Goal: Information Seeking & Learning: Learn about a topic

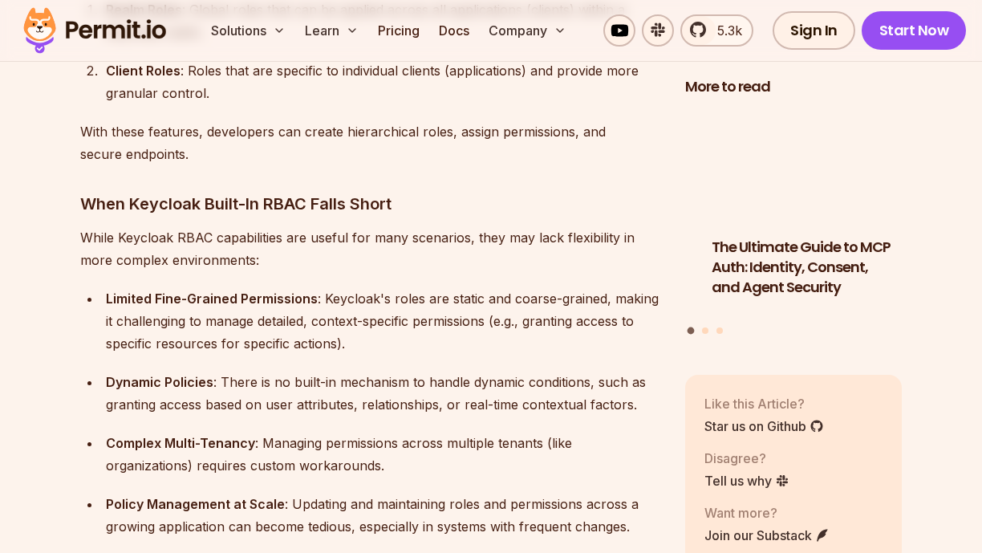
scroll to position [1836, 0]
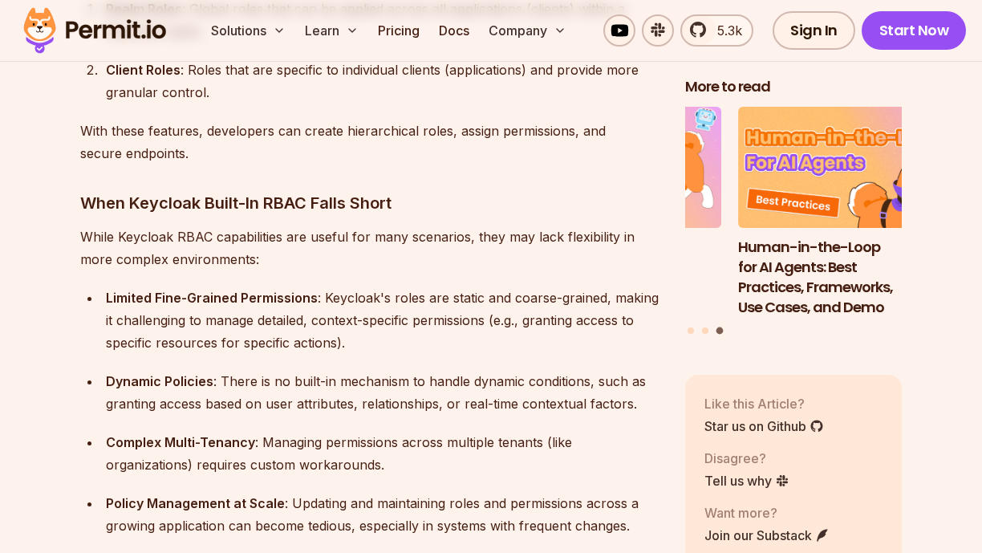
click at [375, 314] on div "Limited Fine-Grained Permissions : Keycloak's roles are static and coarse-grain…" at bounding box center [383, 319] width 554 height 67
click at [363, 316] on div "Limited Fine-Grained Permissions : Keycloak's roles are static and coarse-grain…" at bounding box center [383, 319] width 554 height 67
click at [380, 316] on div "Limited Fine-Grained Permissions : Keycloak's roles are static and coarse-grain…" at bounding box center [383, 319] width 554 height 67
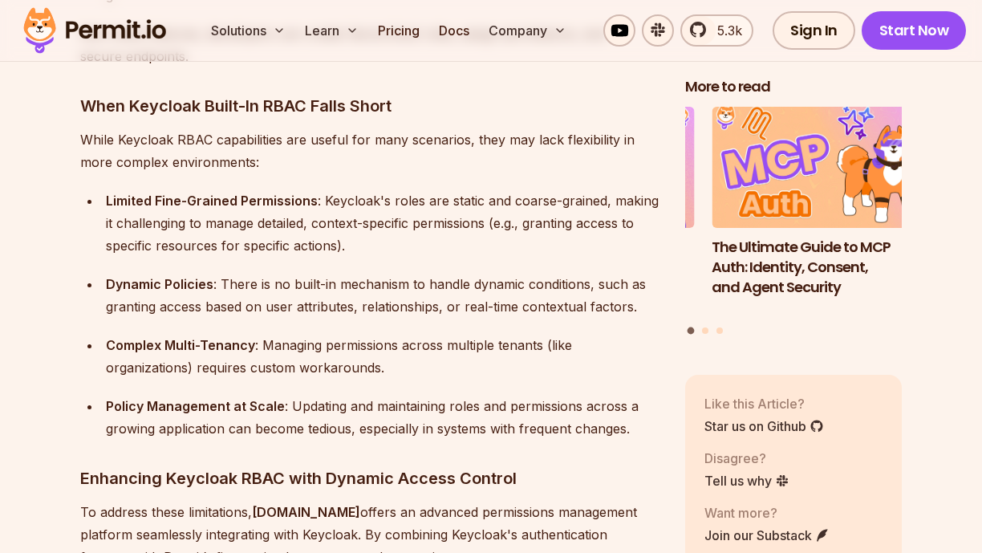
scroll to position [1934, 0]
click at [354, 300] on ul "Limited Fine-Grained Permissions : Keycloak's roles are static and coarse-grain…" at bounding box center [369, 314] width 579 height 250
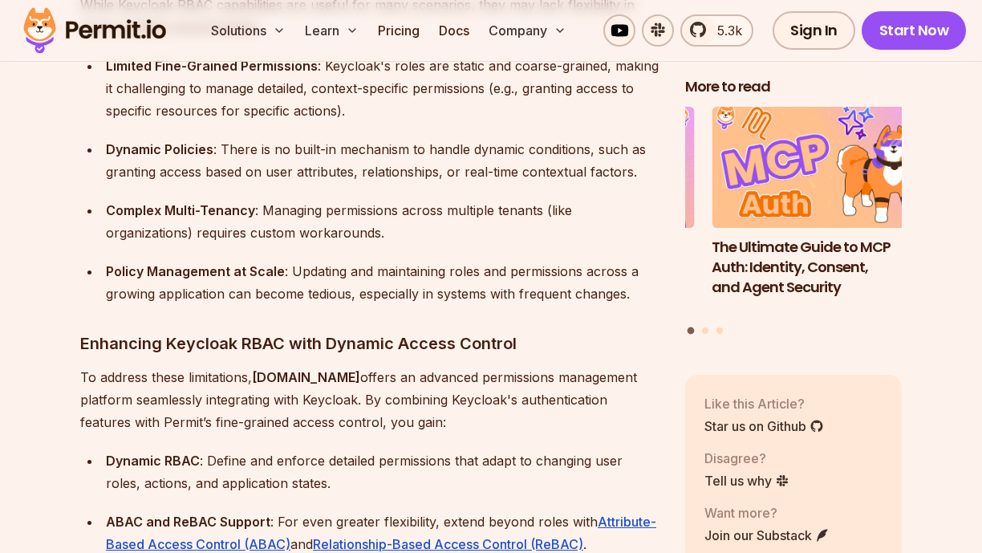
scroll to position [2058, 0]
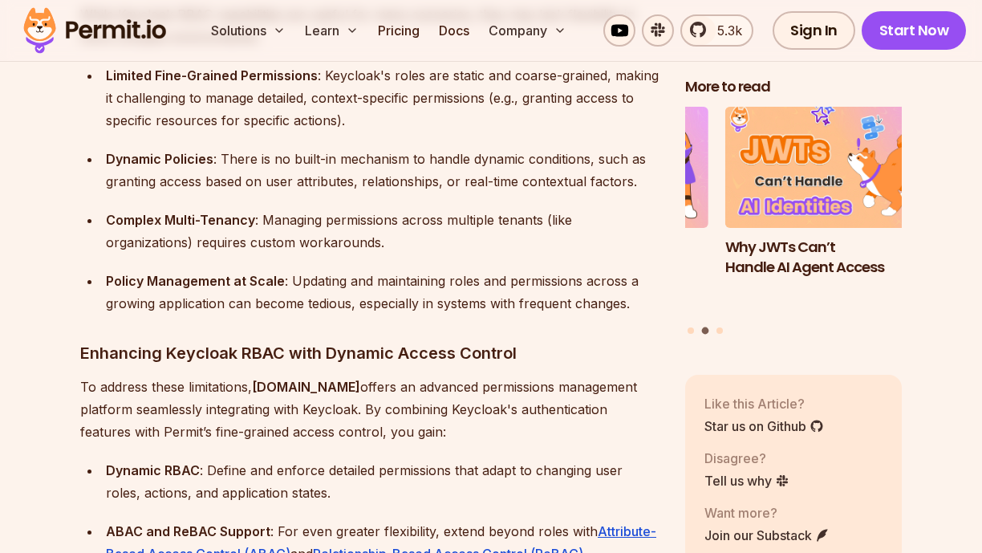
click at [370, 237] on ul "Limited Fine-Grained Permissions : Keycloak's roles are static and coarse-grain…" at bounding box center [369, 189] width 579 height 250
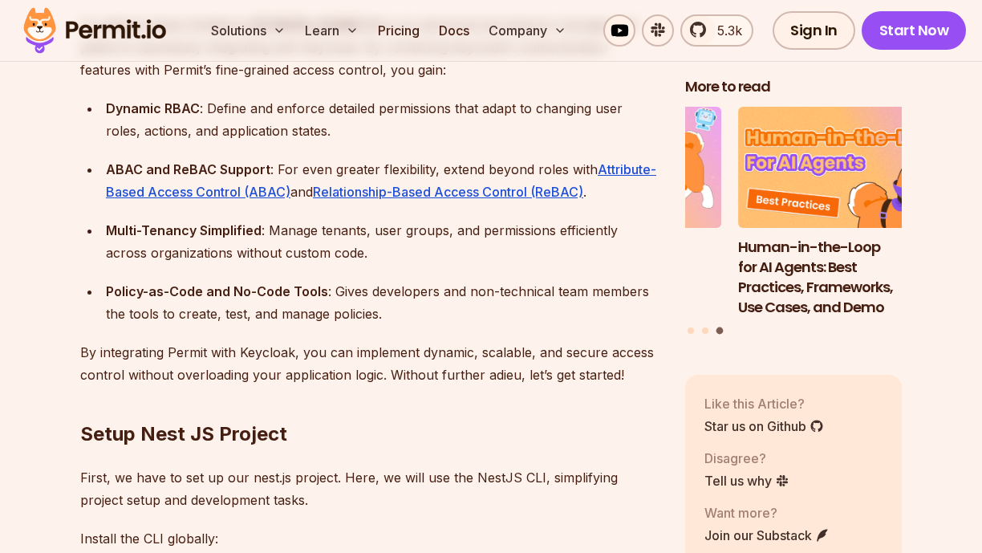
scroll to position [2421, 0]
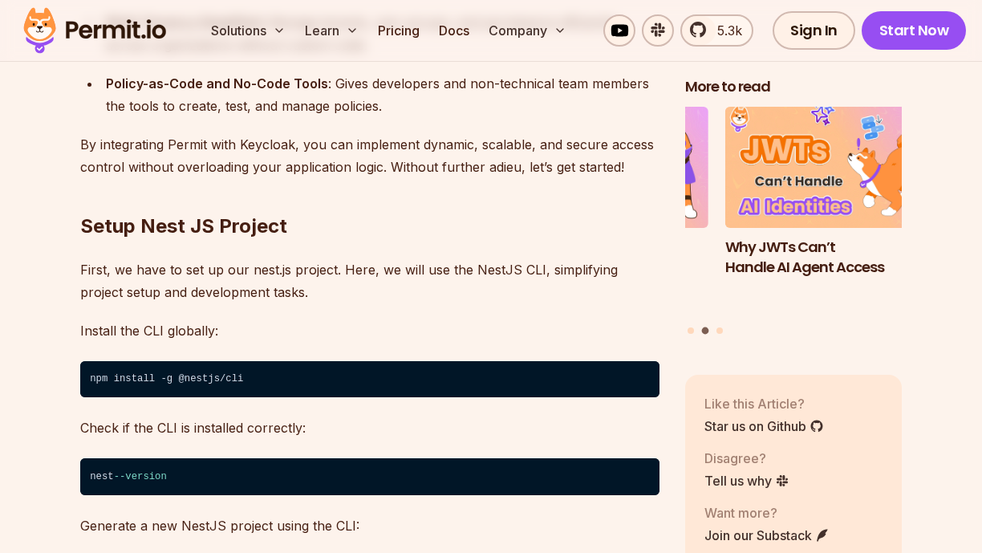
scroll to position [2629, 0]
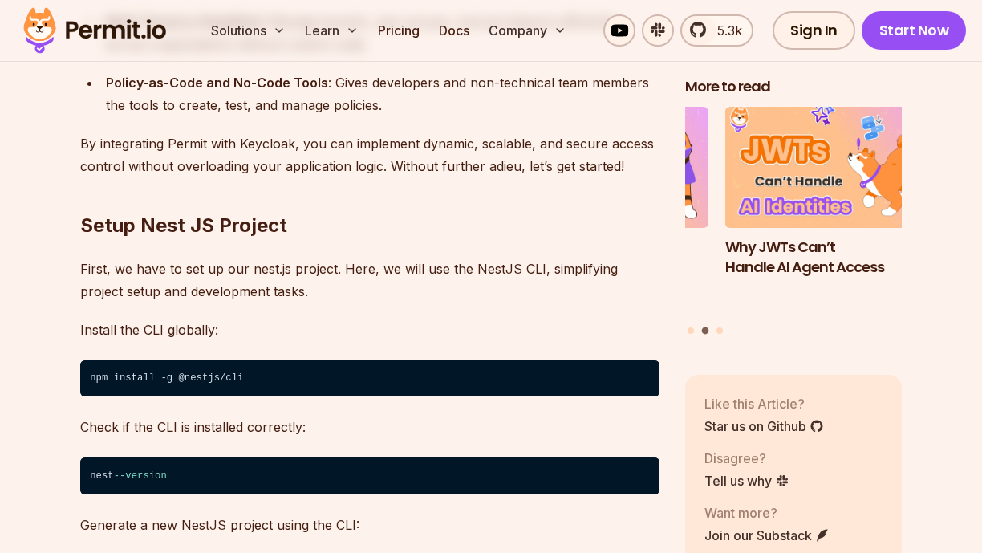
click at [339, 318] on p "Install the CLI globally:" at bounding box center [369, 329] width 579 height 22
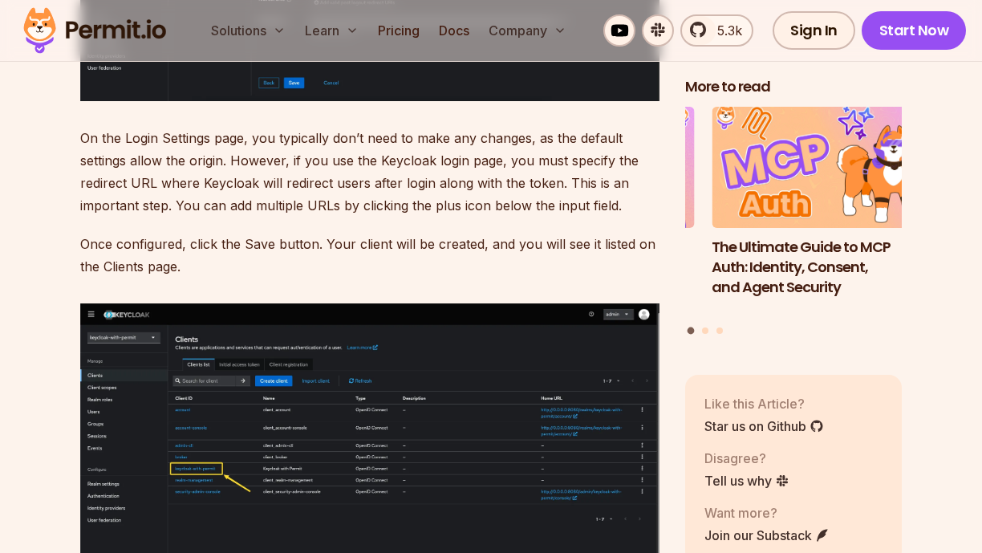
scroll to position [8116, 0]
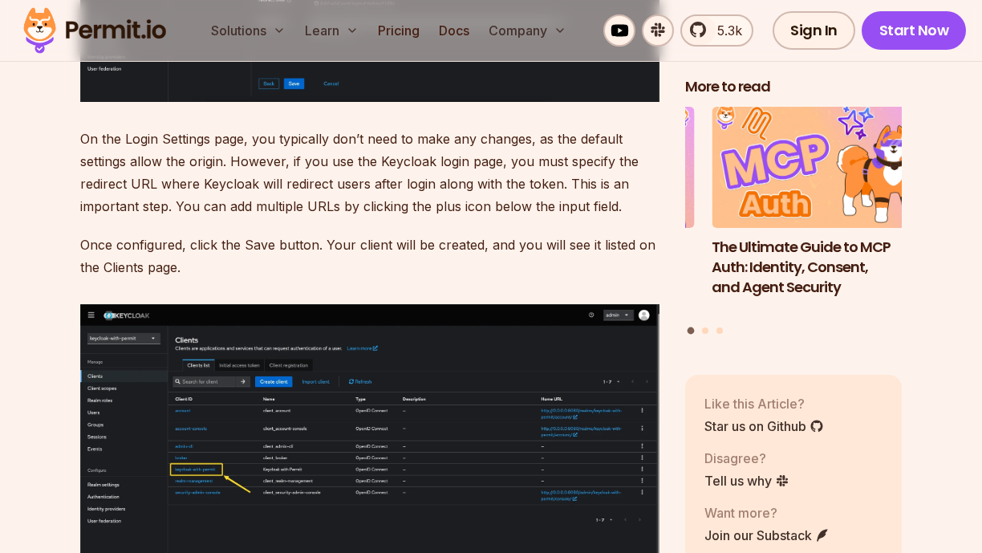
click at [346, 233] on p "Once configured, click the Save button. Your client will be created, and you wi…" at bounding box center [369, 255] width 579 height 45
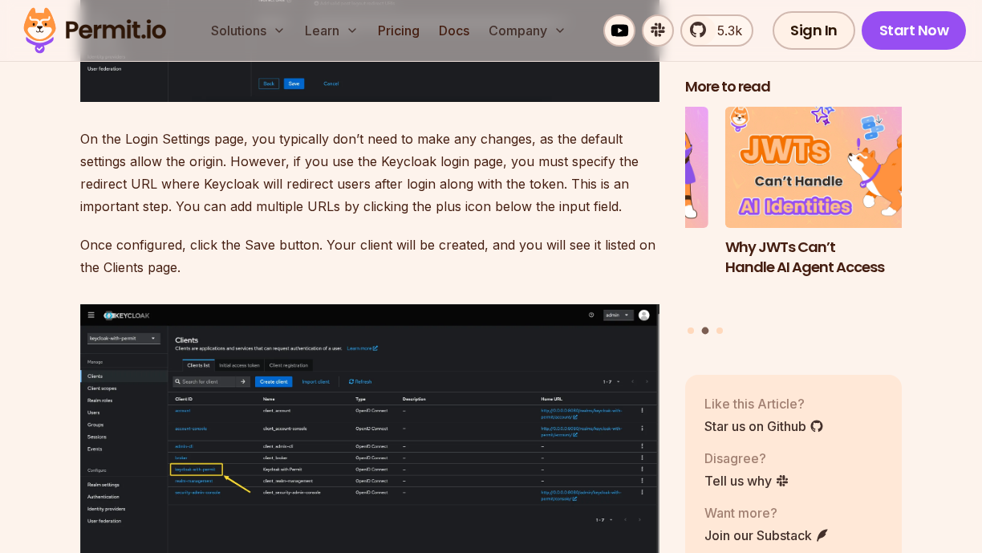
click at [344, 233] on p "Once configured, click the Save button. Your client will be created, and you wi…" at bounding box center [369, 255] width 579 height 45
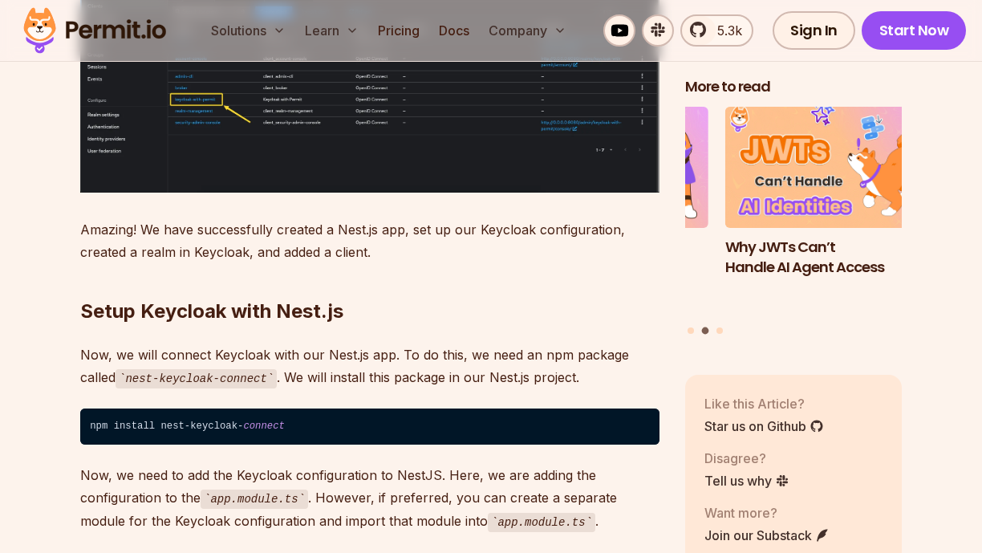
scroll to position [8487, 0]
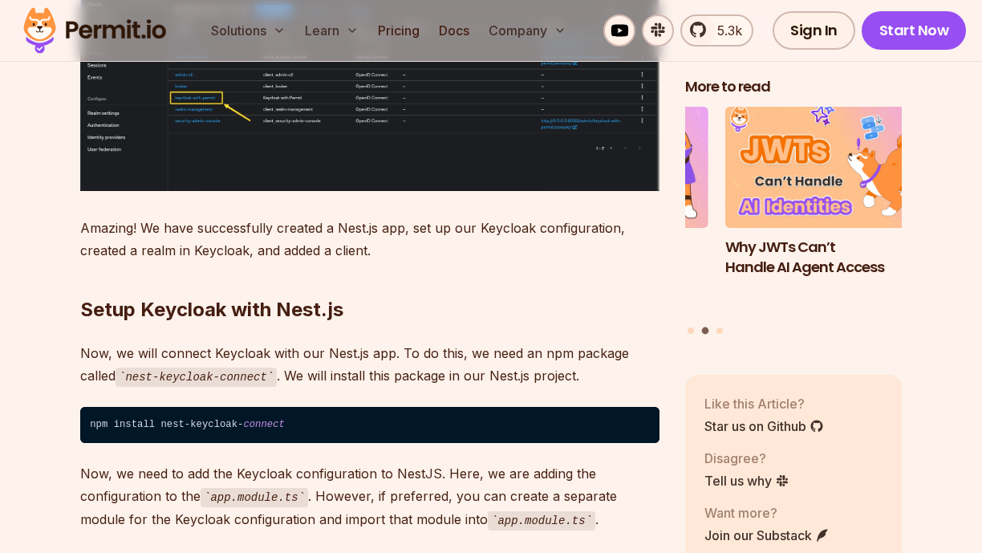
click at [349, 260] on h2 "Setup Keycloak with Nest.js" at bounding box center [369, 278] width 579 height 90
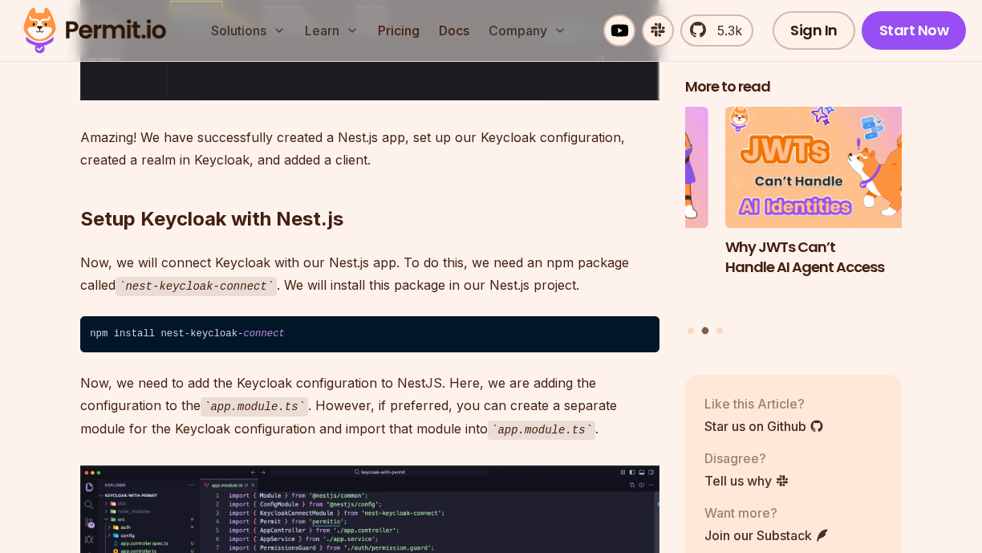
scroll to position [8584, 0]
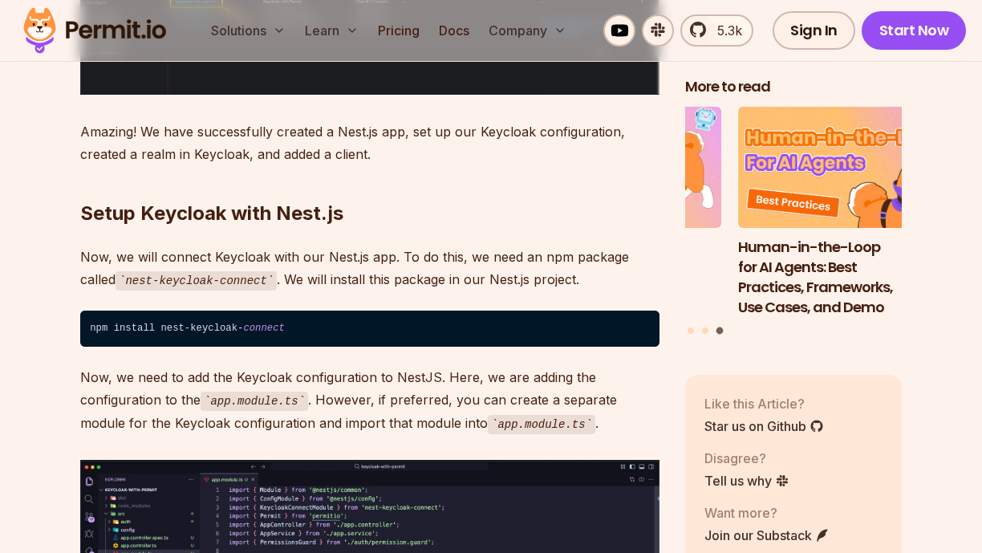
click at [316, 245] on p "Now, we will connect Keycloak with our Nest.js app. To do this, we need an npm …" at bounding box center [369, 268] width 579 height 46
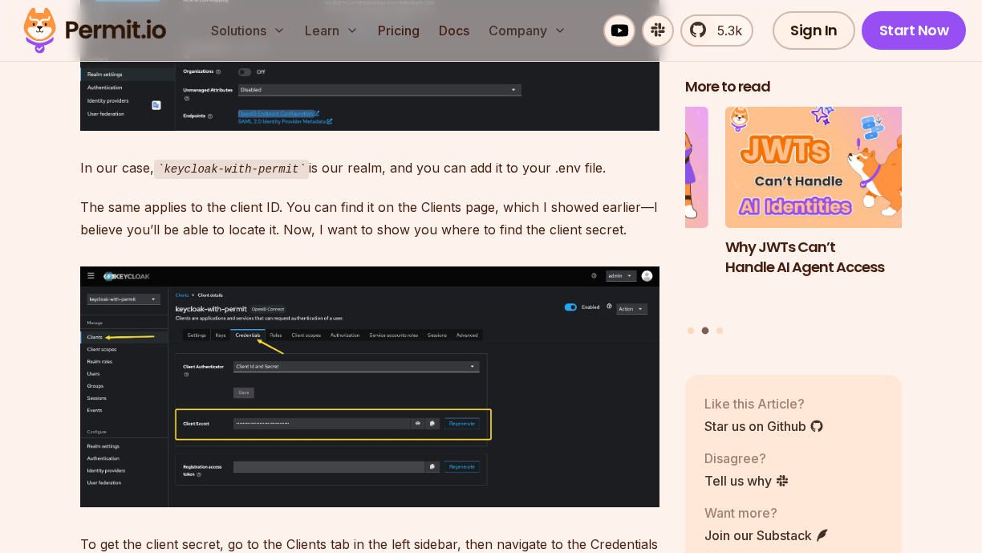
scroll to position [10576, 0]
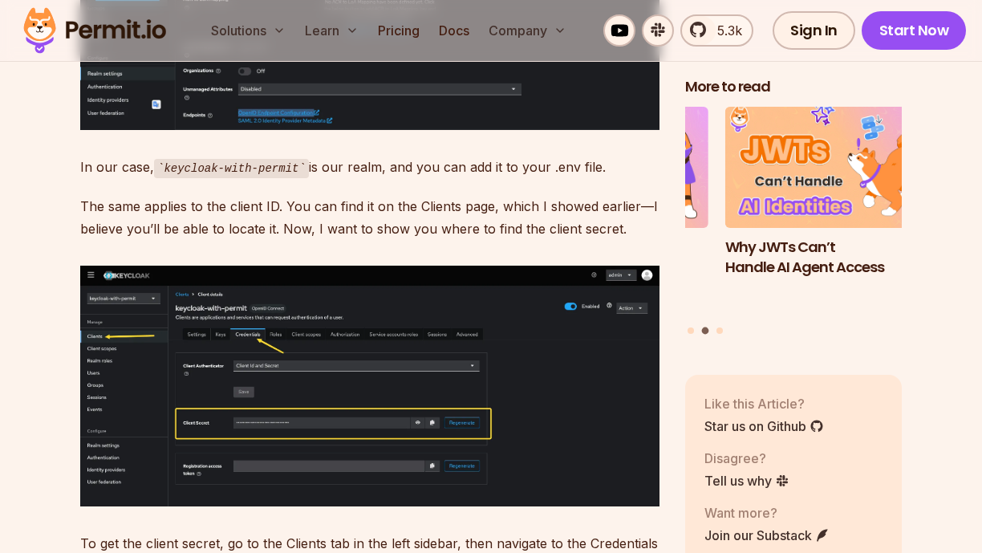
click at [340, 240] on p "The same applies to the client ID. You can find it on the Clients page, which I…" at bounding box center [369, 217] width 579 height 45
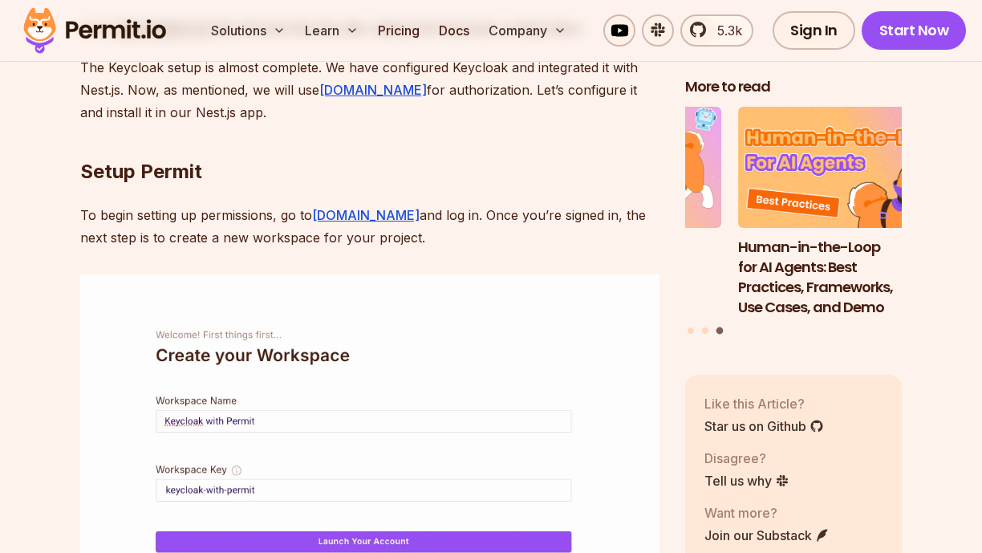
scroll to position [11496, 0]
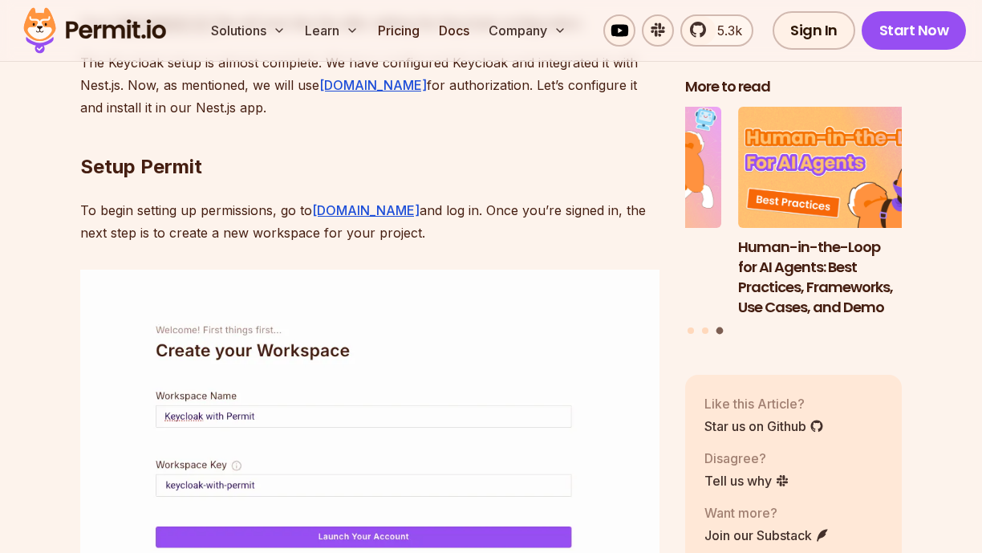
click at [340, 119] on p "The Keycloak setup is almost complete. We have configured Keycloak and integrat…" at bounding box center [369, 84] width 579 height 67
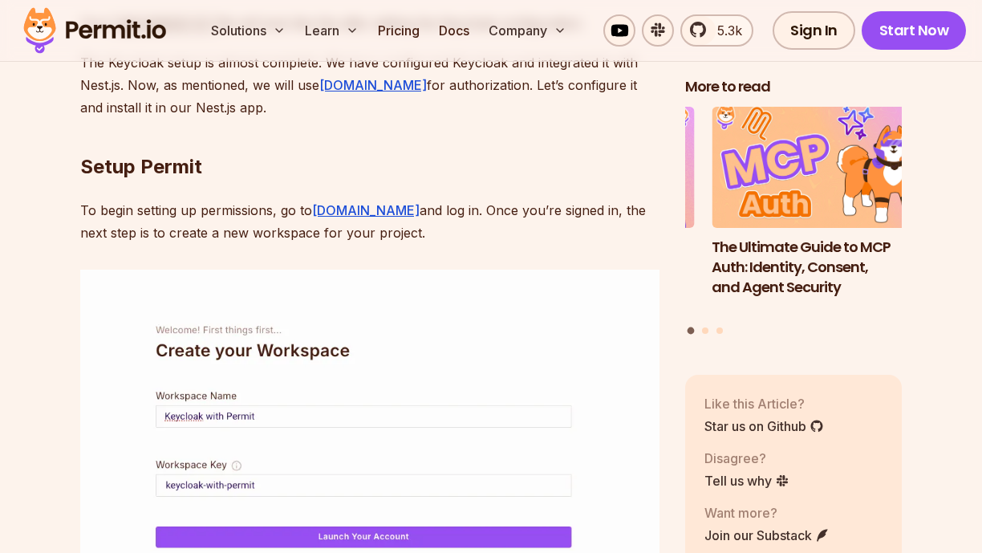
click at [279, 119] on p "The Keycloak setup is almost complete. We have configured Keycloak and integrat…" at bounding box center [369, 84] width 579 height 67
click at [300, 119] on p "The Keycloak setup is almost complete. We have configured Keycloak and integrat…" at bounding box center [369, 84] width 579 height 67
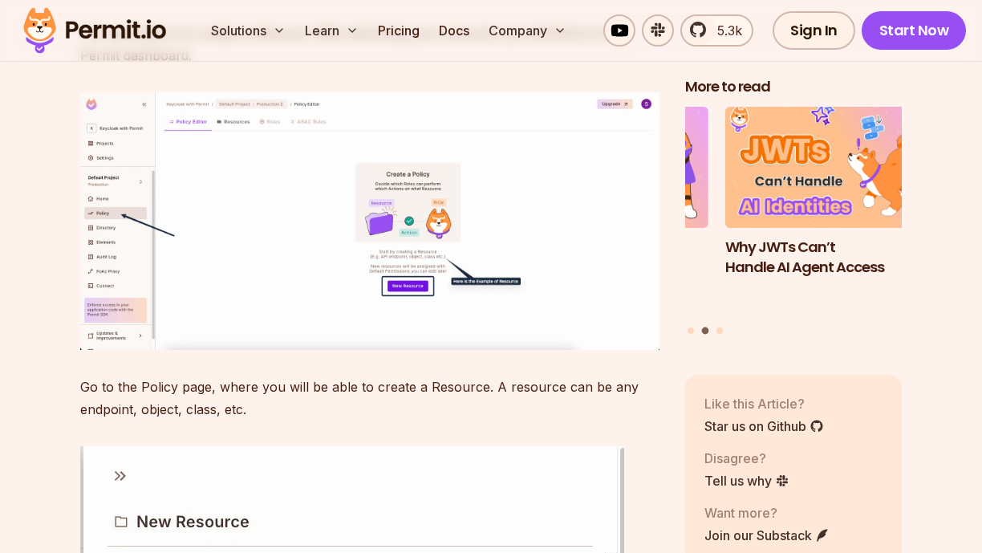
scroll to position [12142, 0]
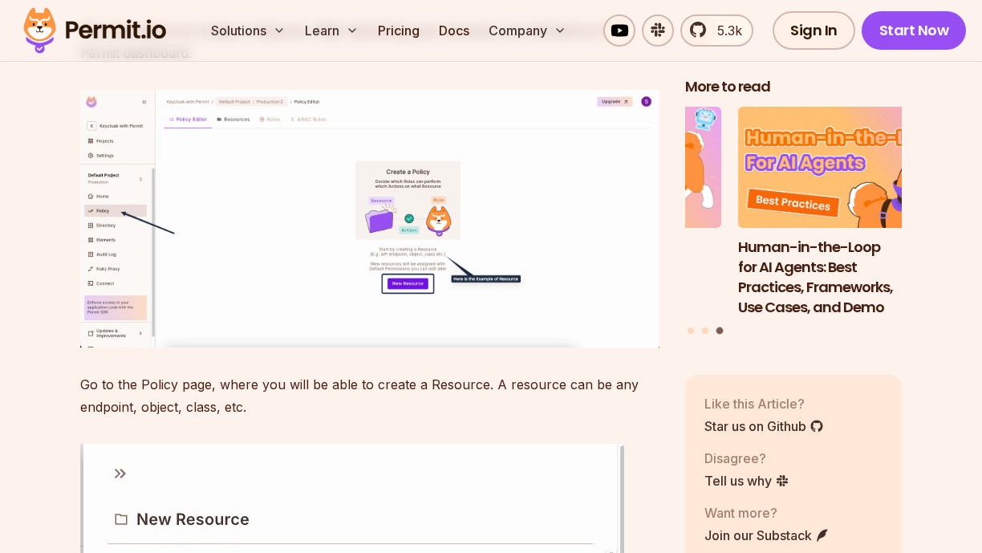
click at [366, 64] on p "The next step is to create a resource. After launching your account, you will l…" at bounding box center [369, 41] width 579 height 45
click at [342, 64] on p "The next step is to create a resource. After launching your account, you will l…" at bounding box center [369, 41] width 579 height 45
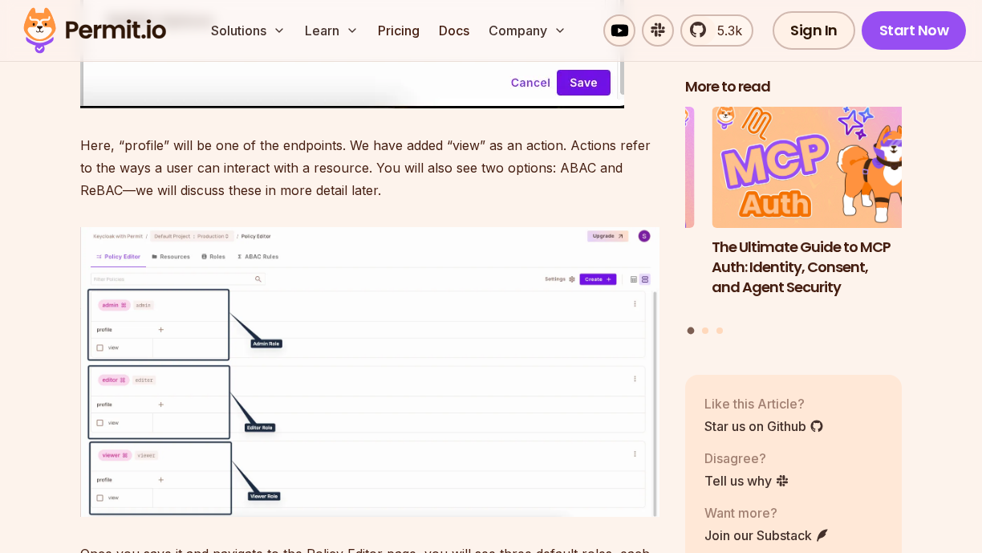
scroll to position [13167, 0]
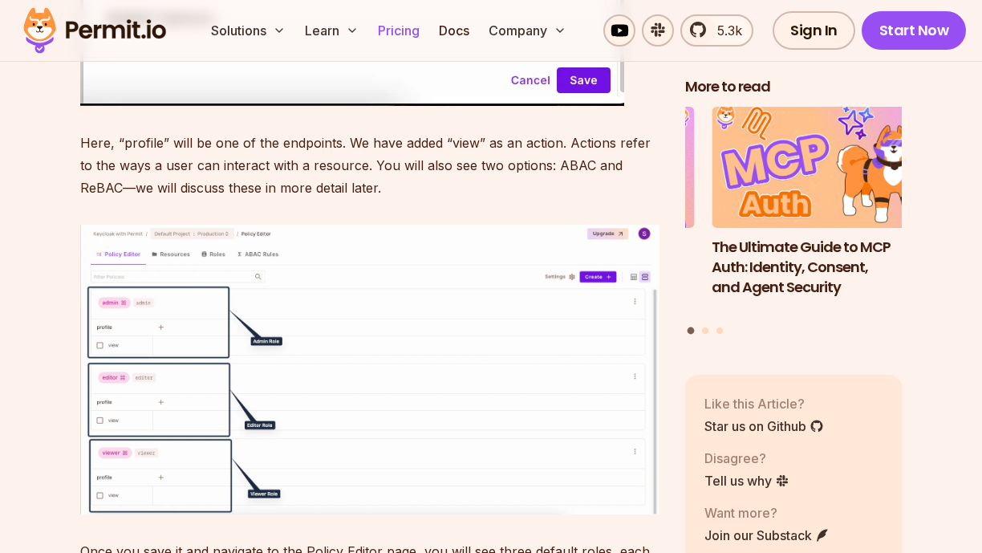
click at [400, 28] on link "Pricing" at bounding box center [398, 30] width 55 height 32
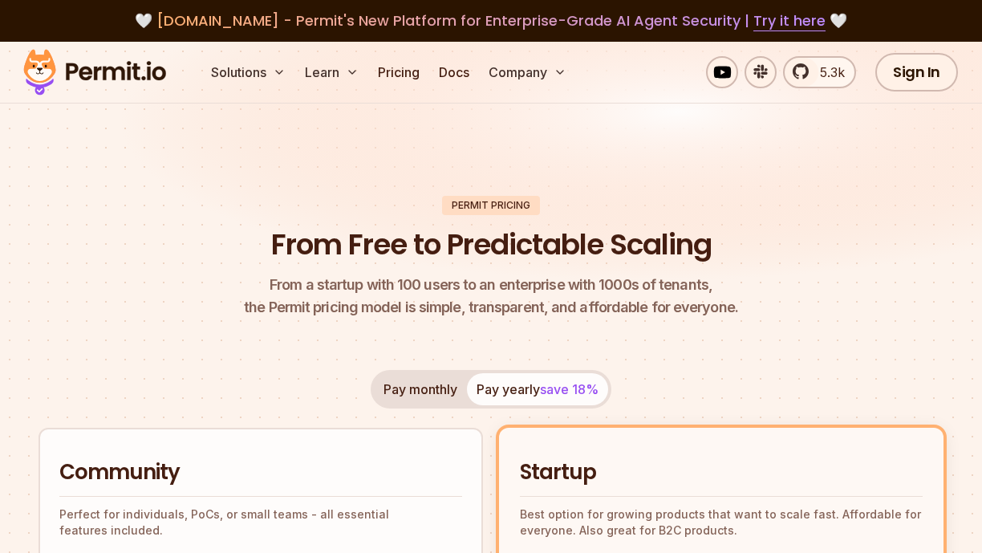
click at [355, 287] on span "From a startup with 100 users to an enterprise with 1000s of tenants," at bounding box center [491, 285] width 494 height 22
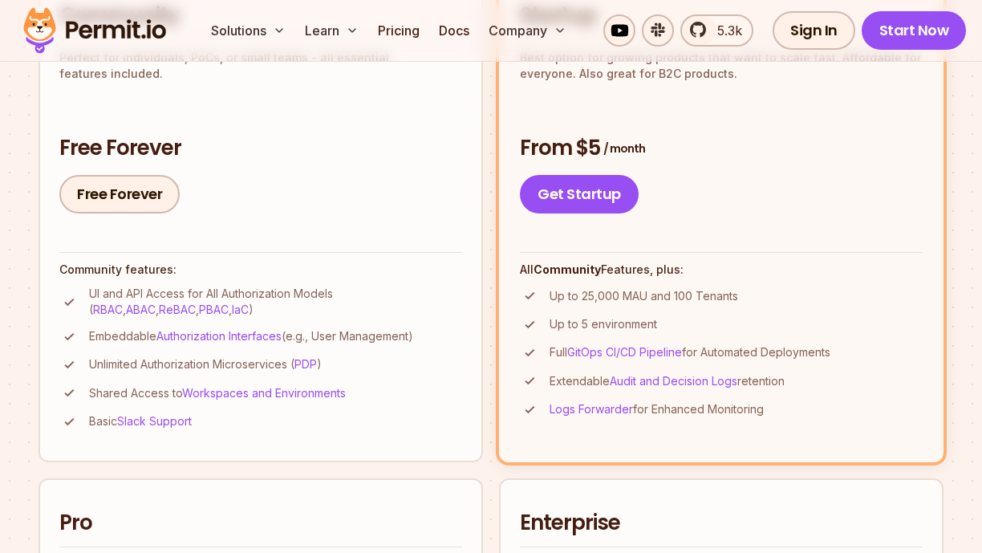
scroll to position [458, 0]
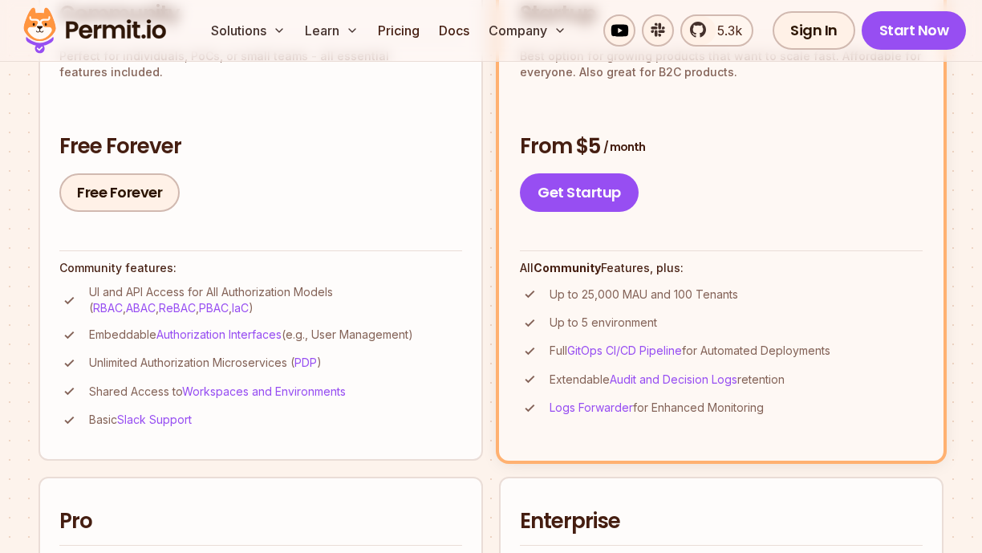
click at [442, 331] on li "Embeddable Authorization Interfaces (e.g., User Management)" at bounding box center [260, 335] width 403 height 20
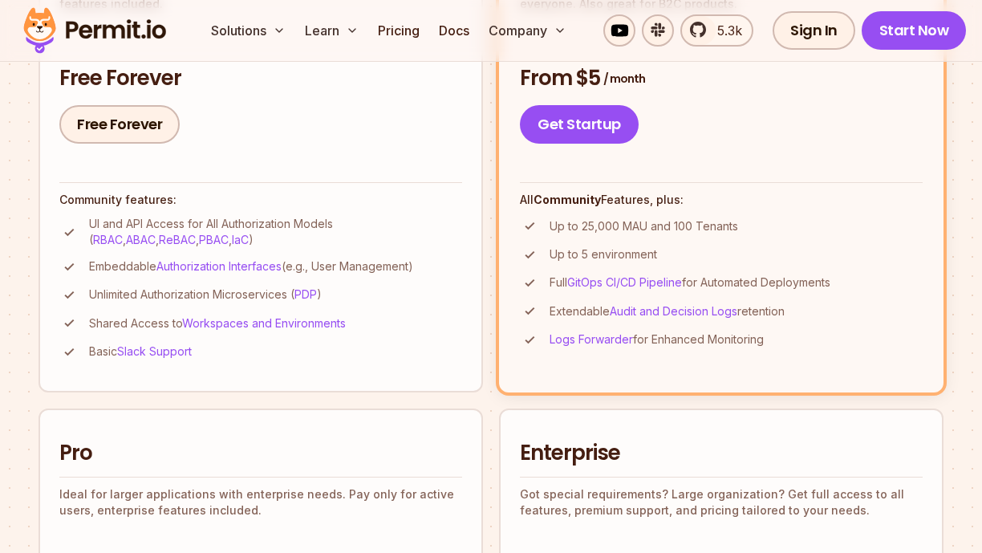
scroll to position [527, 0]
click at [451, 294] on li "Unlimited Authorization Microservices ( PDP )" at bounding box center [260, 294] width 403 height 20
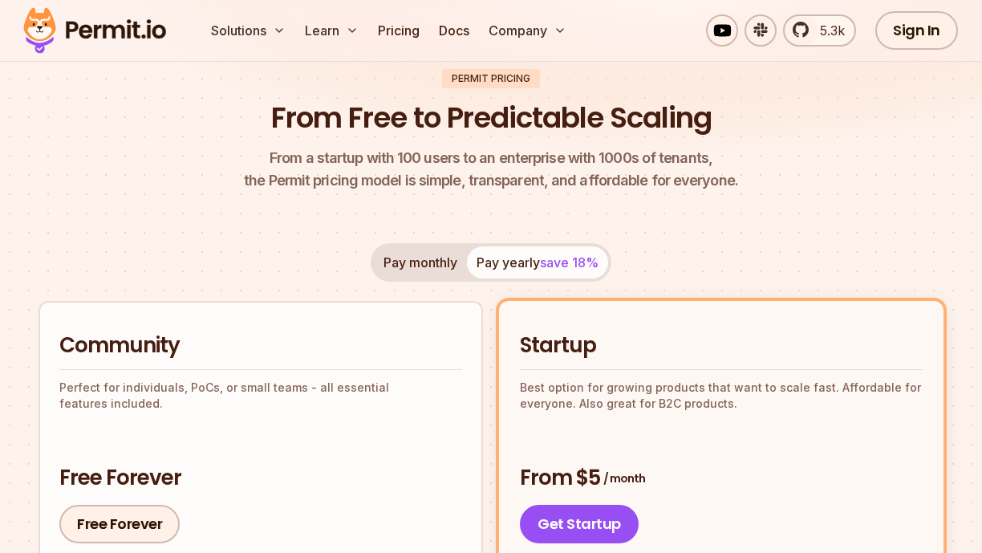
scroll to position [0, 0]
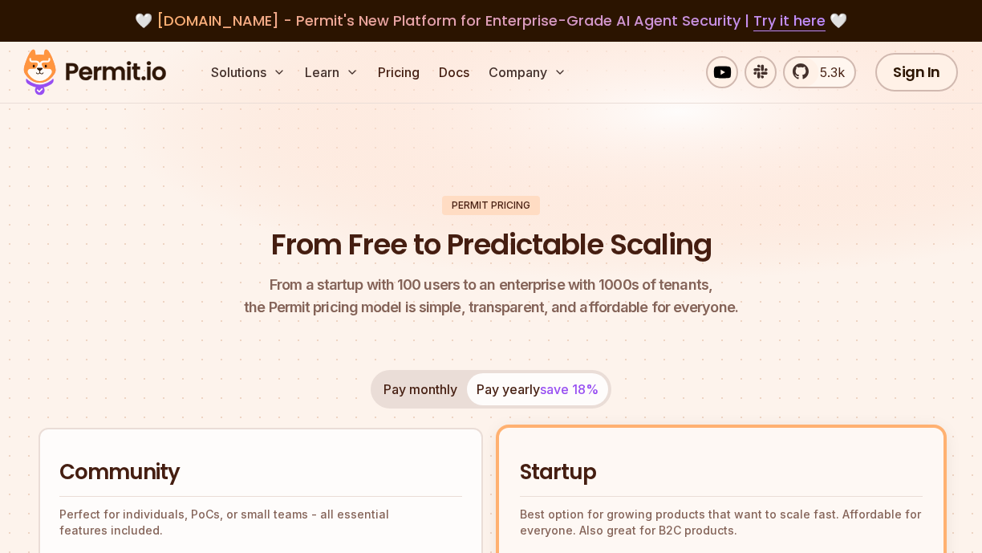
click at [414, 315] on p "From a startup with 100 users to an enterprise with 1000s of tenants, the Permi…" at bounding box center [491, 296] width 494 height 45
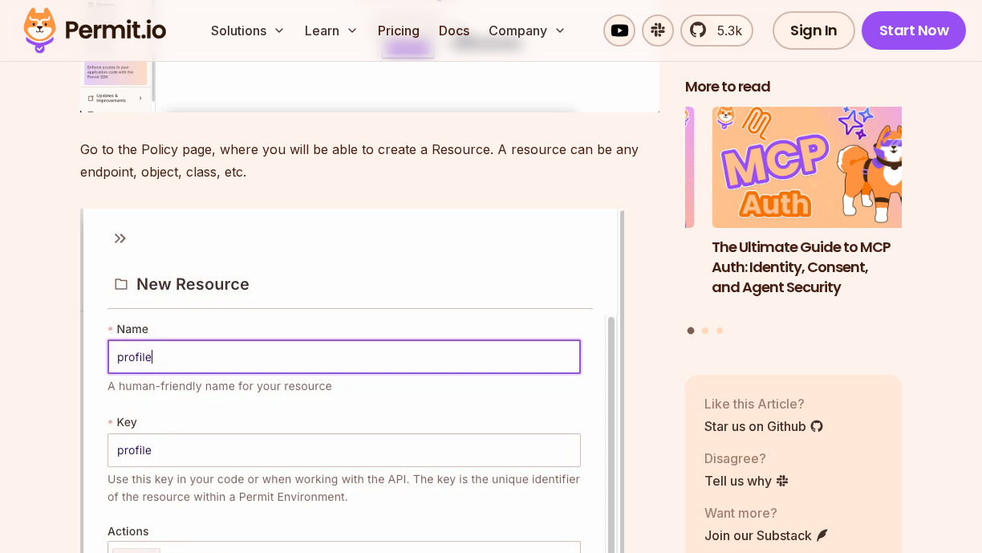
scroll to position [12373, 0]
